Goal: Check status

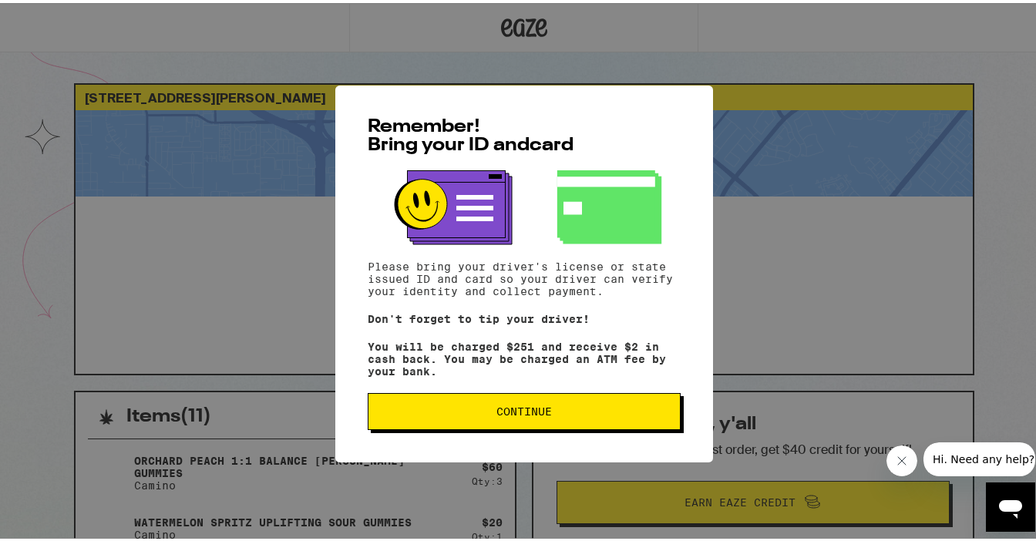
click at [534, 414] on span "Continue" at bounding box center [523, 408] width 55 height 11
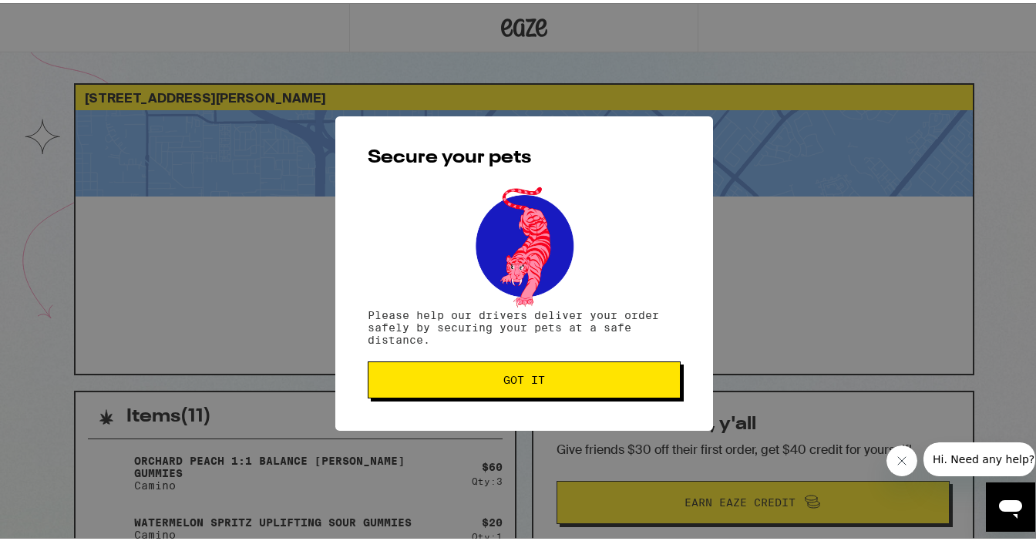
click at [535, 394] on button "Got it" at bounding box center [524, 376] width 313 height 37
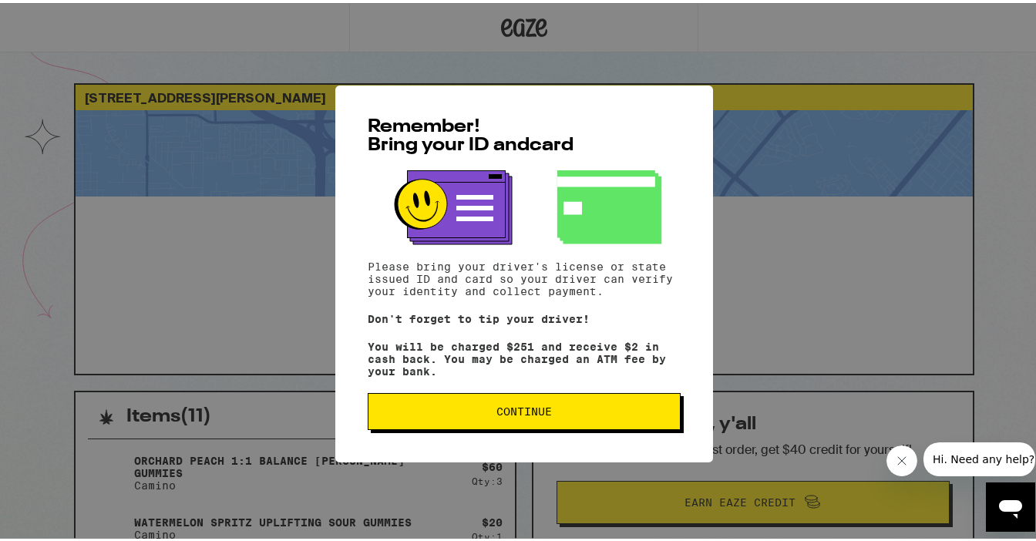
click at [448, 408] on button "Continue" at bounding box center [524, 408] width 313 height 37
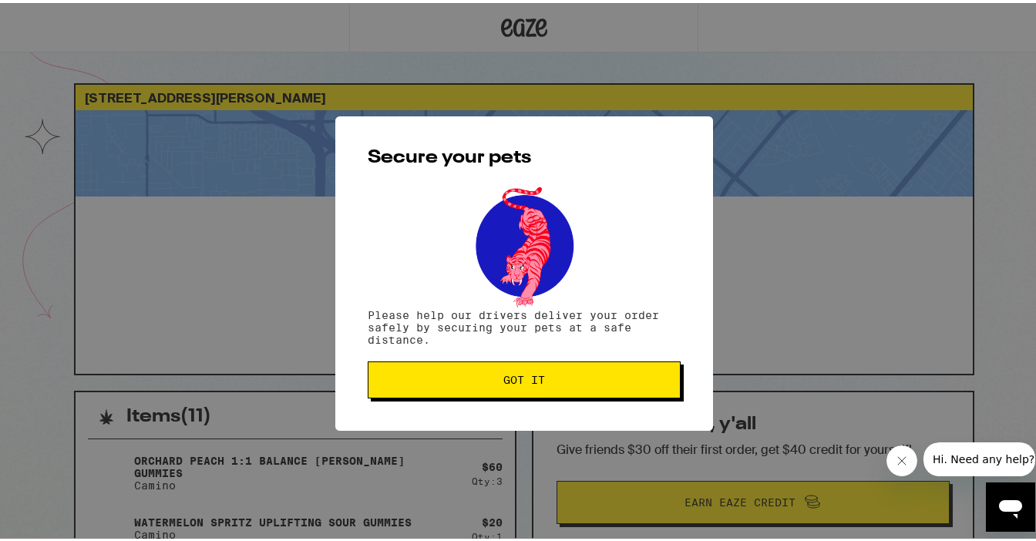
click at [493, 371] on button "Got it" at bounding box center [524, 376] width 313 height 37
